Goal: Find specific page/section: Find specific page/section

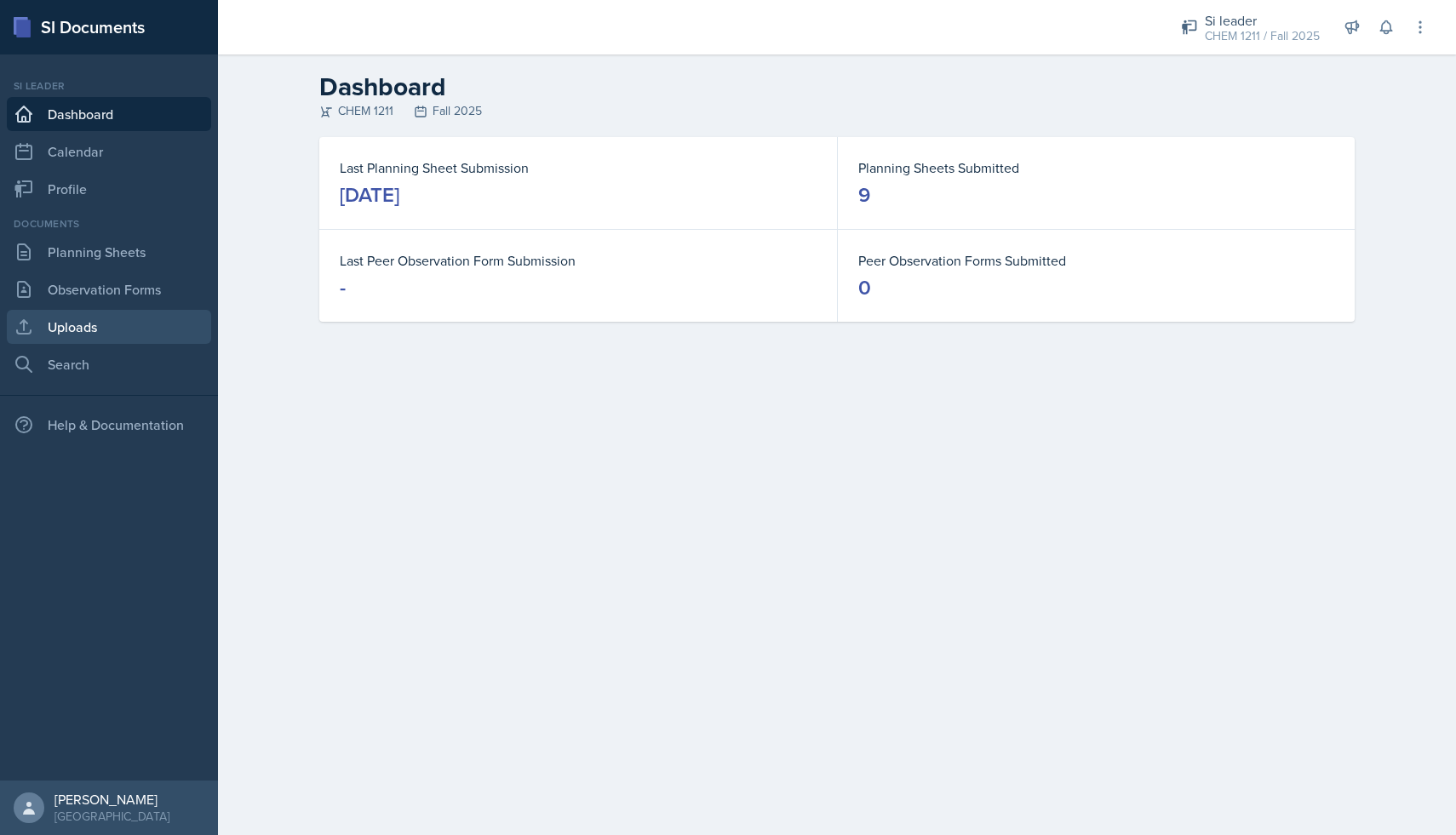
click at [100, 310] on link "Uploads" at bounding box center [109, 327] width 204 height 34
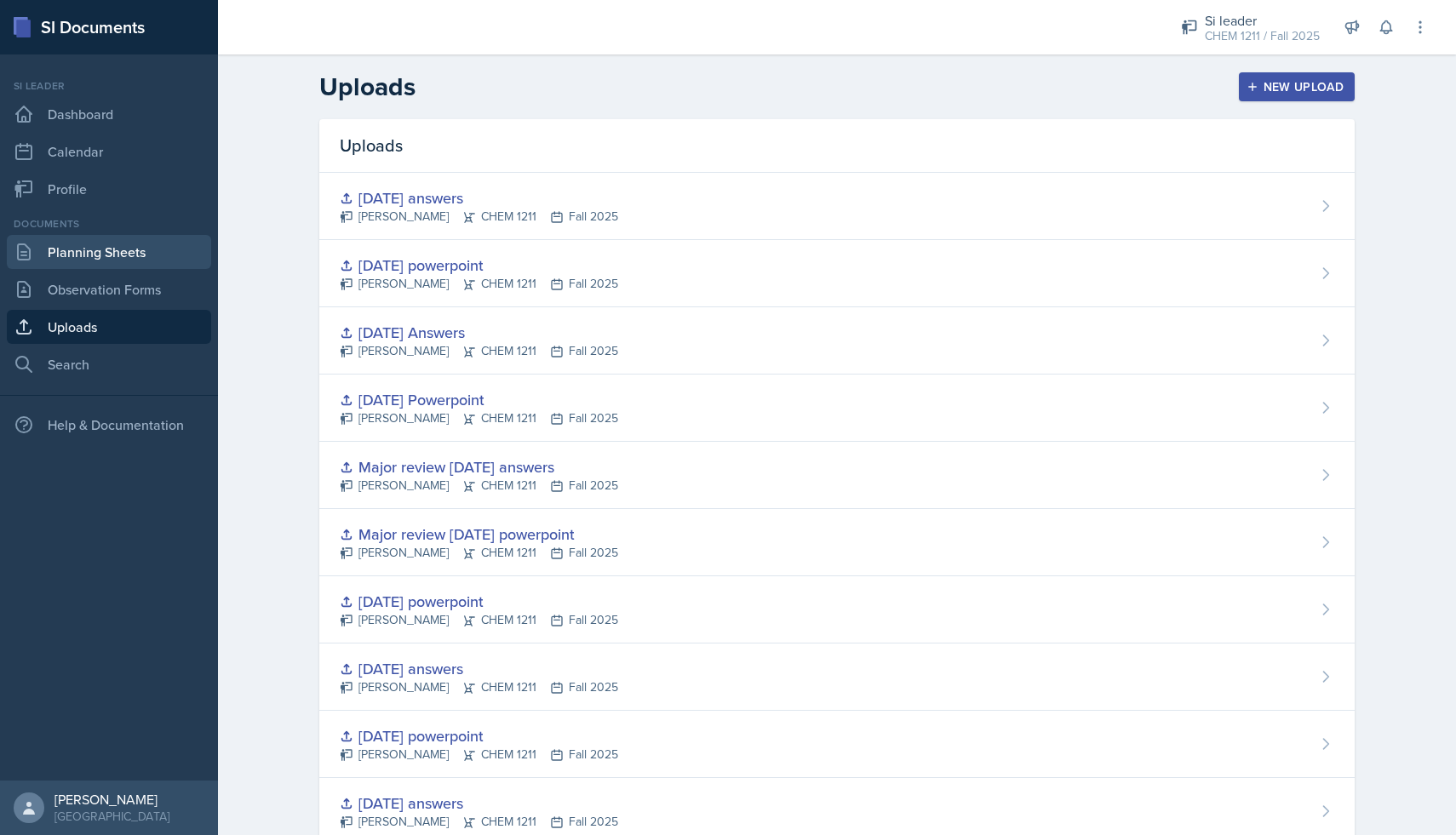
click at [133, 246] on link "Planning Sheets" at bounding box center [109, 252] width 204 height 34
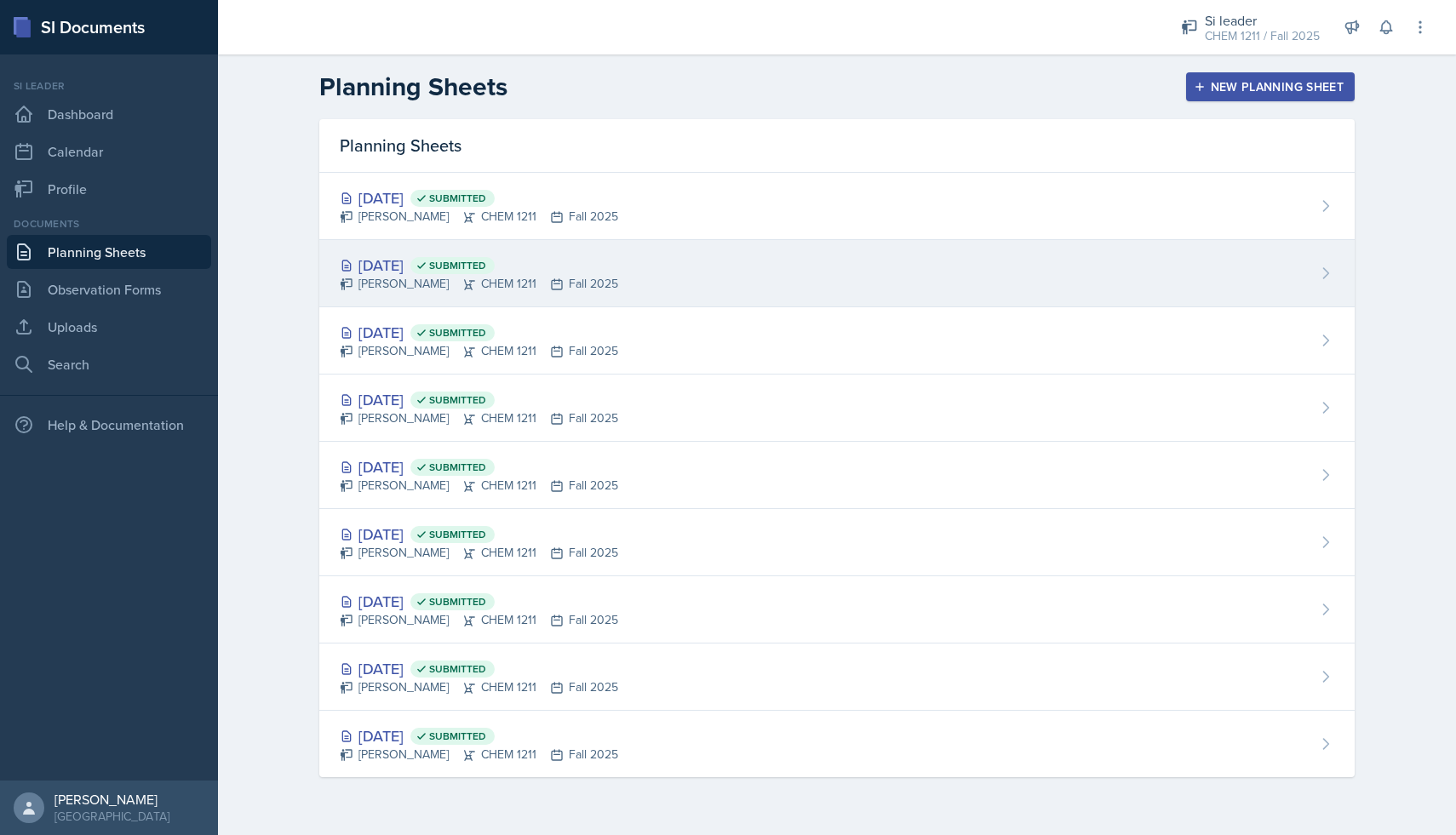
click at [432, 248] on div "[DATE] Submitted [PERSON_NAME] CHEM 1211 Fall 2025" at bounding box center [837, 274] width 1036 height 67
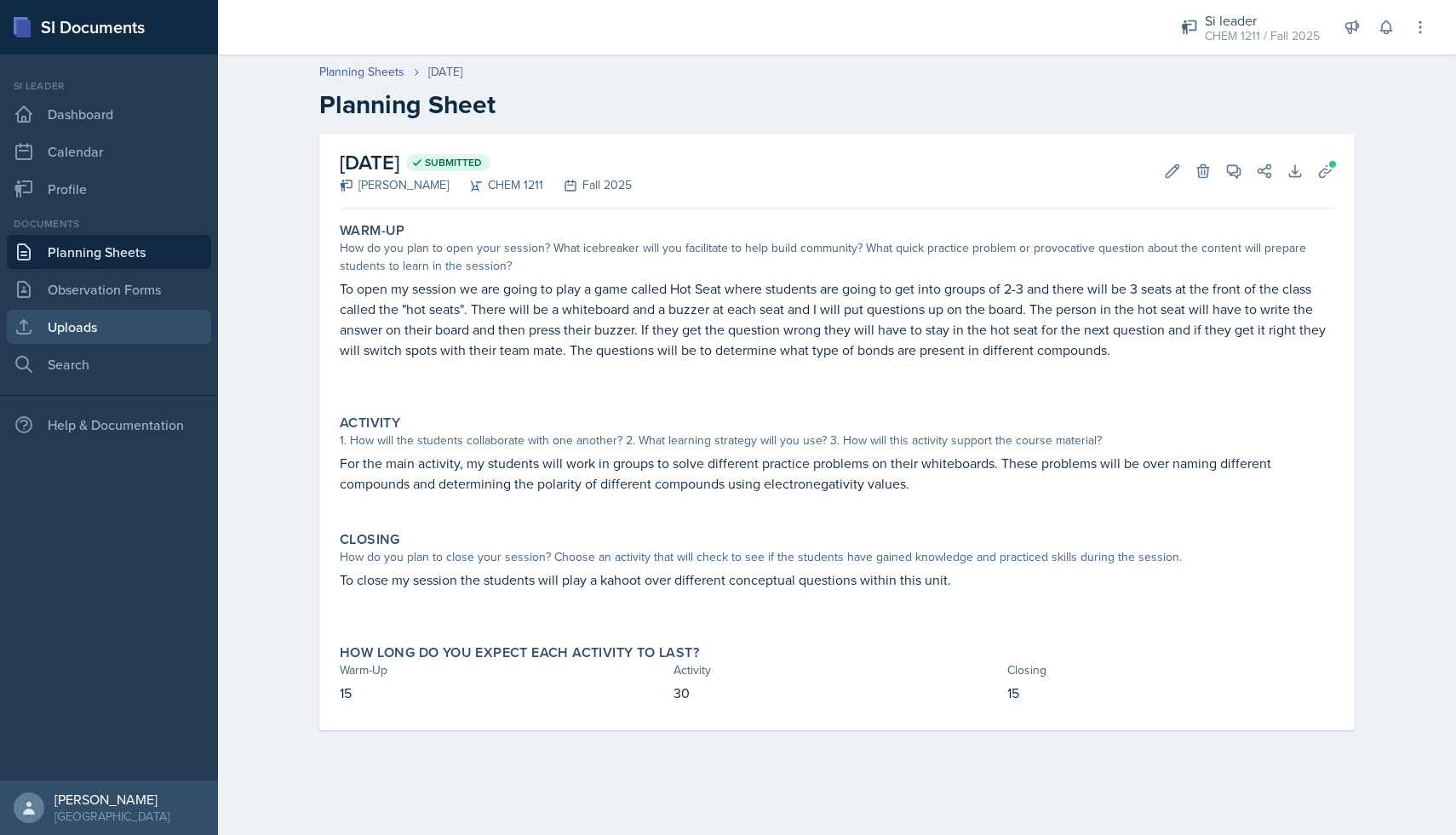
click at [127, 331] on link "Uploads" at bounding box center [109, 327] width 204 height 34
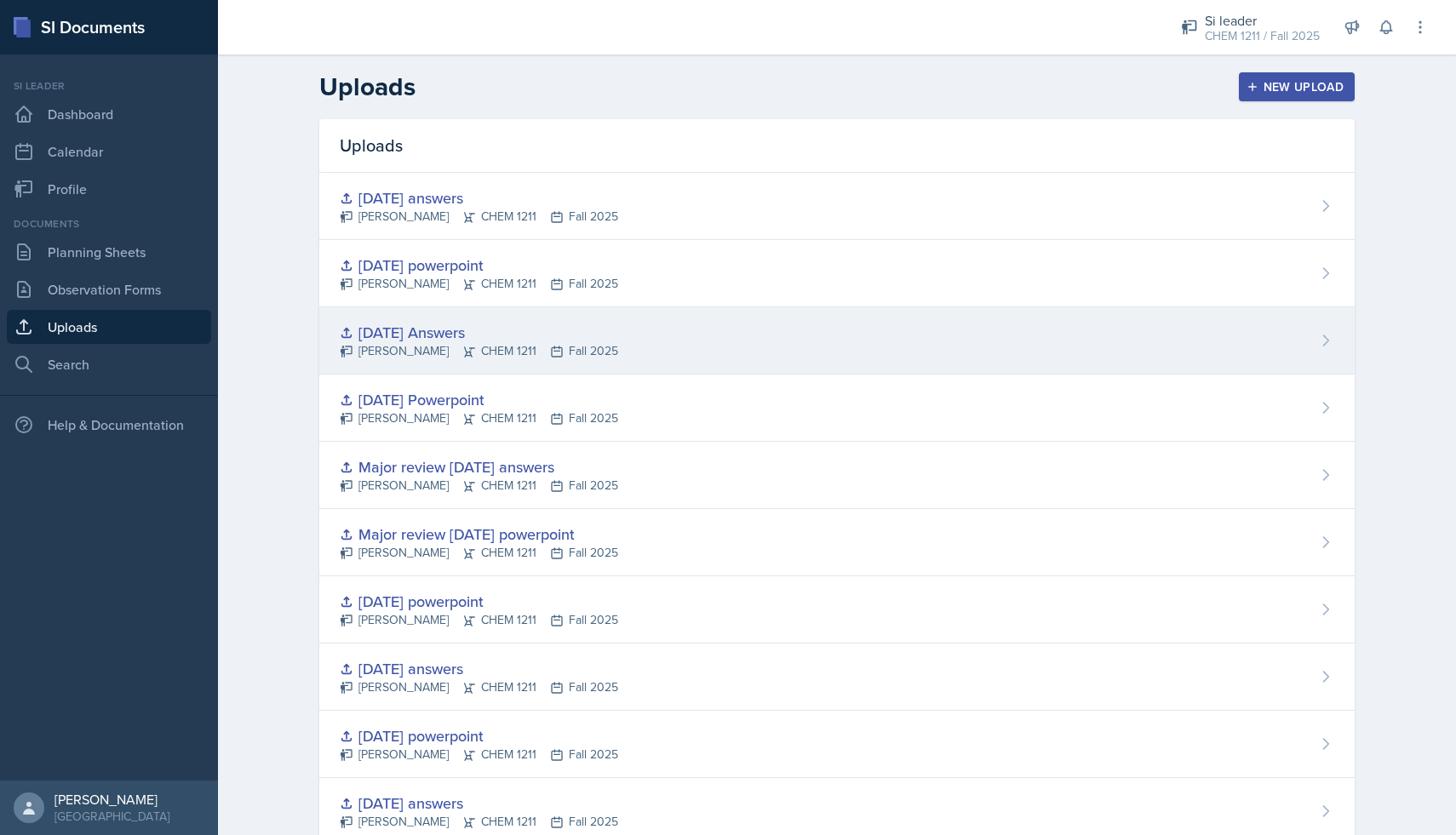
click at [462, 350] on icon at bounding box center [468, 351] width 14 height 14
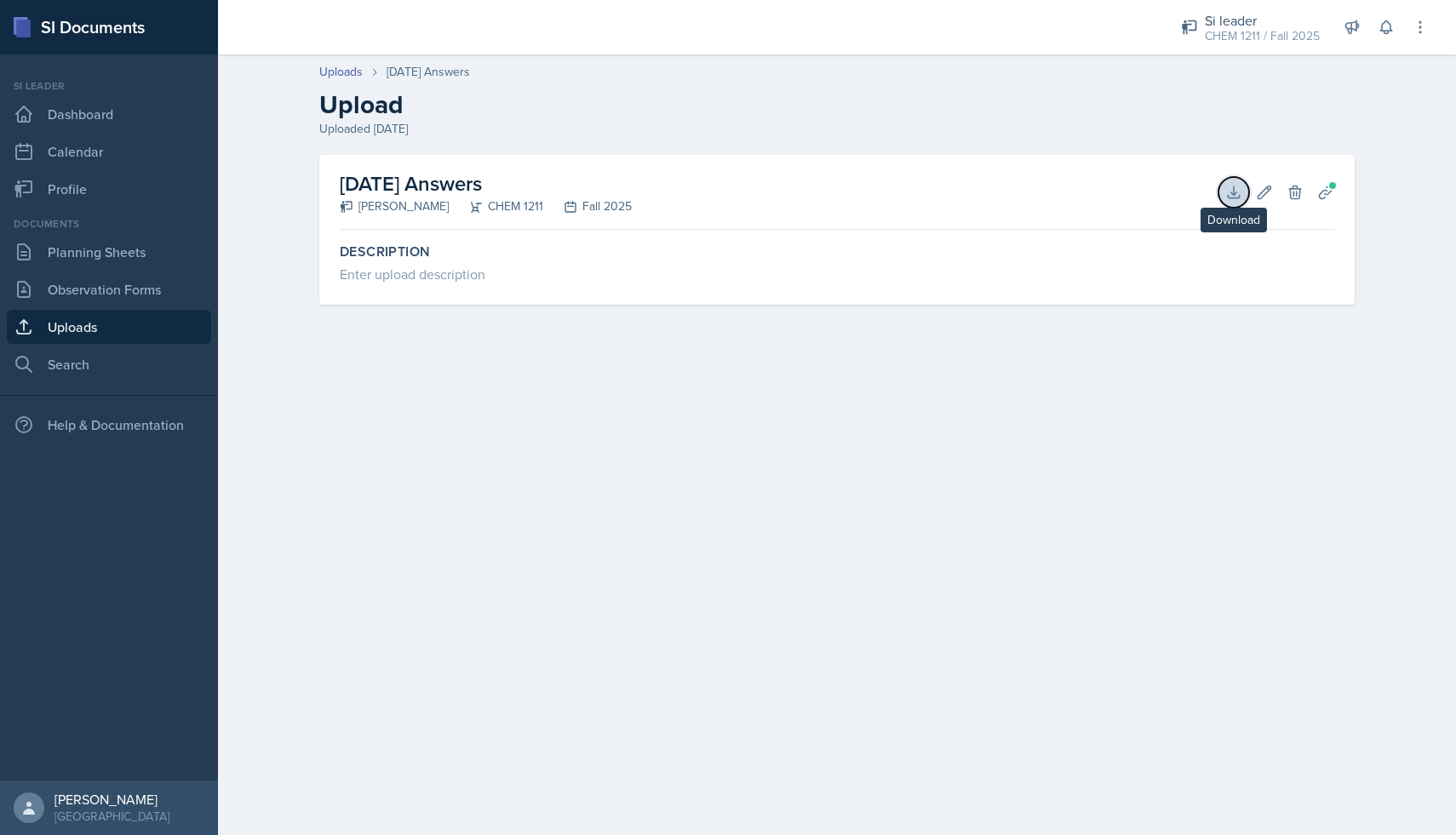
click at [1229, 198] on icon at bounding box center [1234, 192] width 17 height 17
